Goal: Task Accomplishment & Management: Use online tool/utility

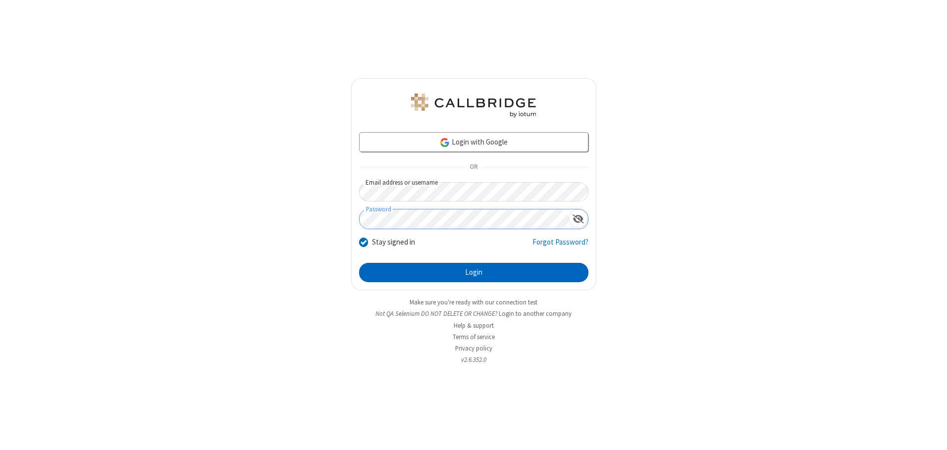
click at [474, 272] on button "Login" at bounding box center [473, 273] width 229 height 20
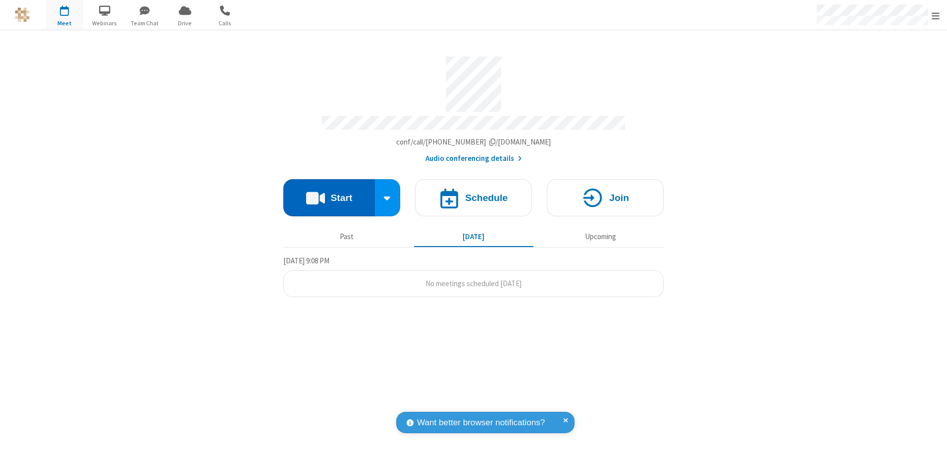
click at [329, 194] on button "Start" at bounding box center [329, 197] width 92 height 37
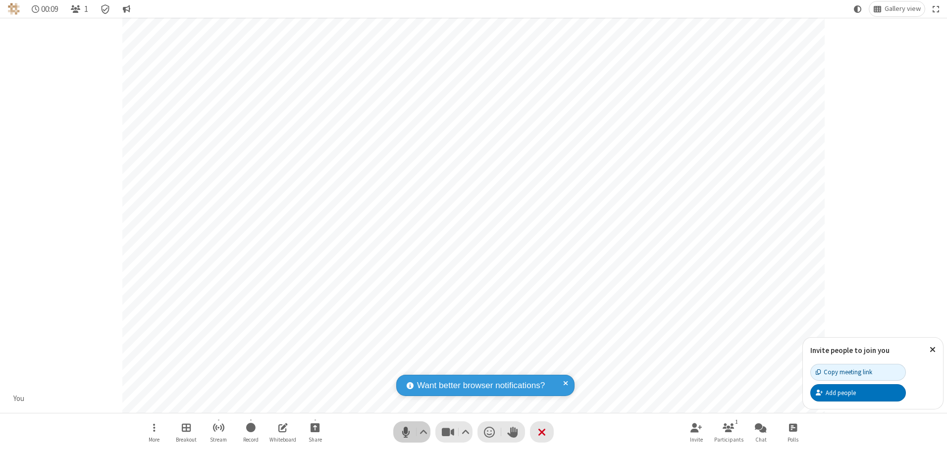
click at [406, 432] on span "Mute (Alt+A)" at bounding box center [405, 432] width 15 height 14
click at [406, 432] on span "Unmute (Alt+A)" at bounding box center [405, 432] width 15 height 14
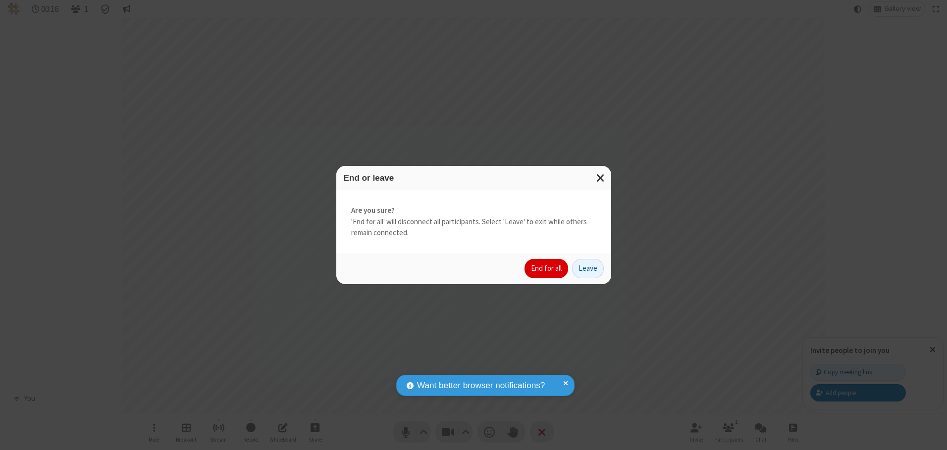
click at [547, 268] on button "End for all" at bounding box center [547, 269] width 44 height 20
